Goal: Navigation & Orientation: Understand site structure

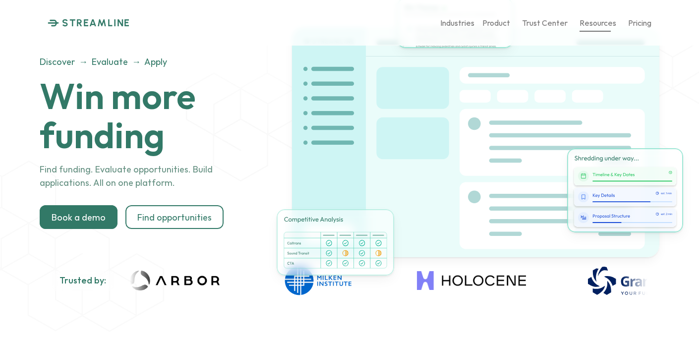
click at [607, 24] on p "Resources" at bounding box center [597, 22] width 37 height 9
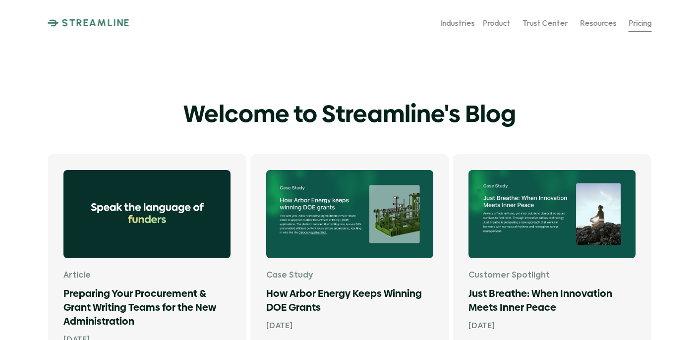
click at [630, 25] on p "Pricing" at bounding box center [639, 22] width 23 height 9
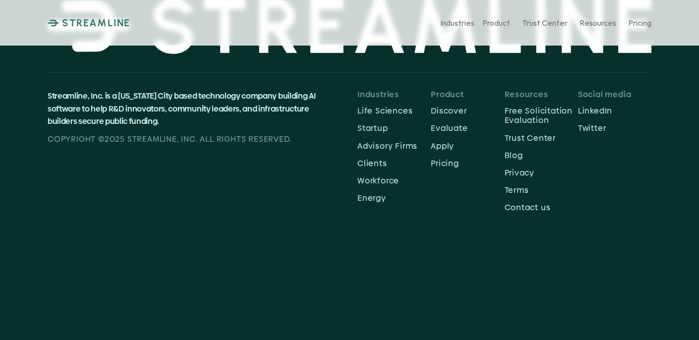
scroll to position [494, 0]
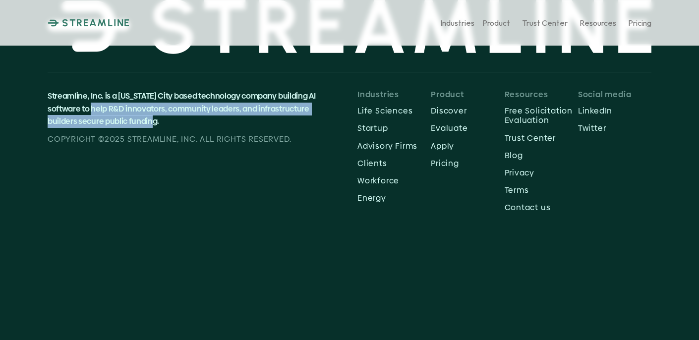
drag, startPoint x: 100, startPoint y: 100, endPoint x: 179, endPoint y: 113, distance: 80.9
click at [179, 113] on p "Streamline, Inc. is a [US_STATE] City based technology company building AI soft…" at bounding box center [188, 109] width 280 height 38
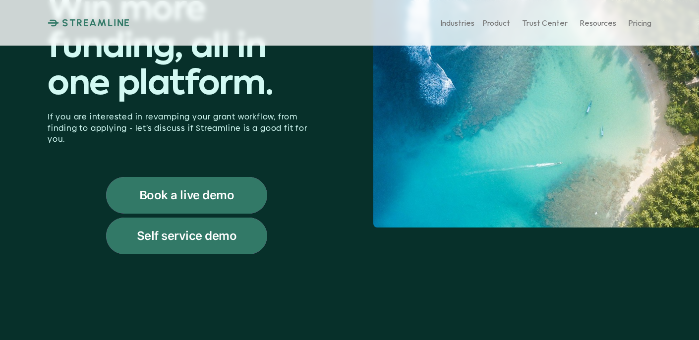
scroll to position [196, 0]
